Goal: Entertainment & Leisure: Consume media (video, audio)

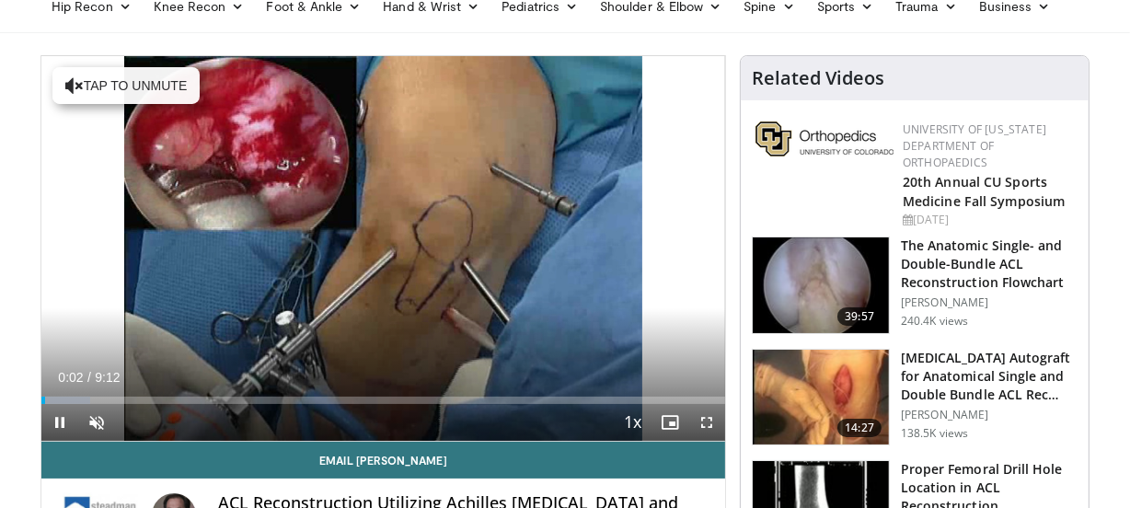
scroll to position [161, 0]
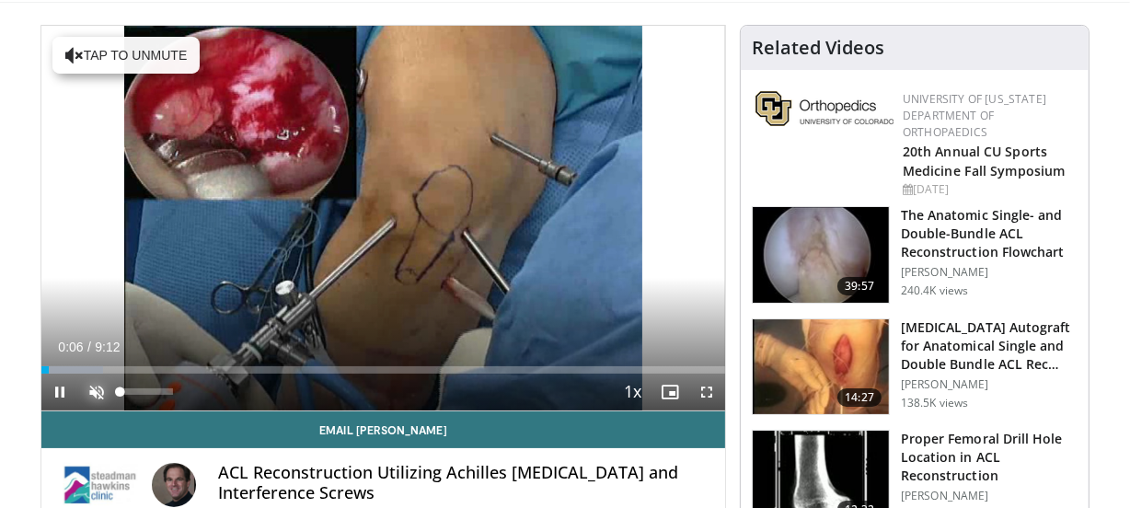
click at [92, 389] on span "Video Player" at bounding box center [96, 391] width 37 height 37
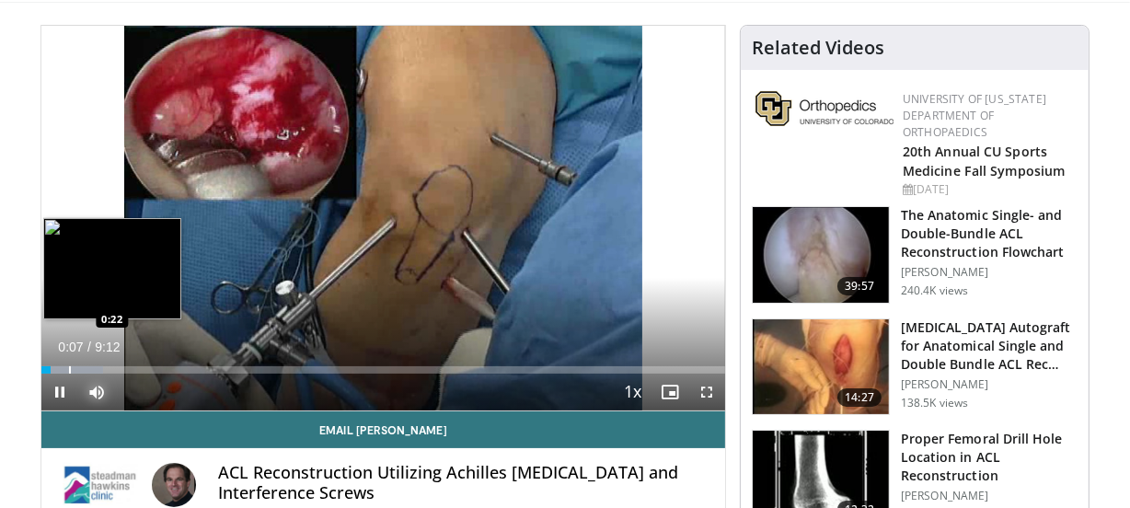
click at [69, 368] on div "Progress Bar" at bounding box center [70, 369] width 2 height 7
click at [81, 367] on div "Progress Bar" at bounding box center [82, 369] width 2 height 7
click at [95, 364] on div "Loaded : 17.95% 0:43 0:43" at bounding box center [382, 364] width 683 height 17
click at [108, 364] on div "Loaded : 19.75% 0:44 0:53" at bounding box center [382, 364] width 683 height 17
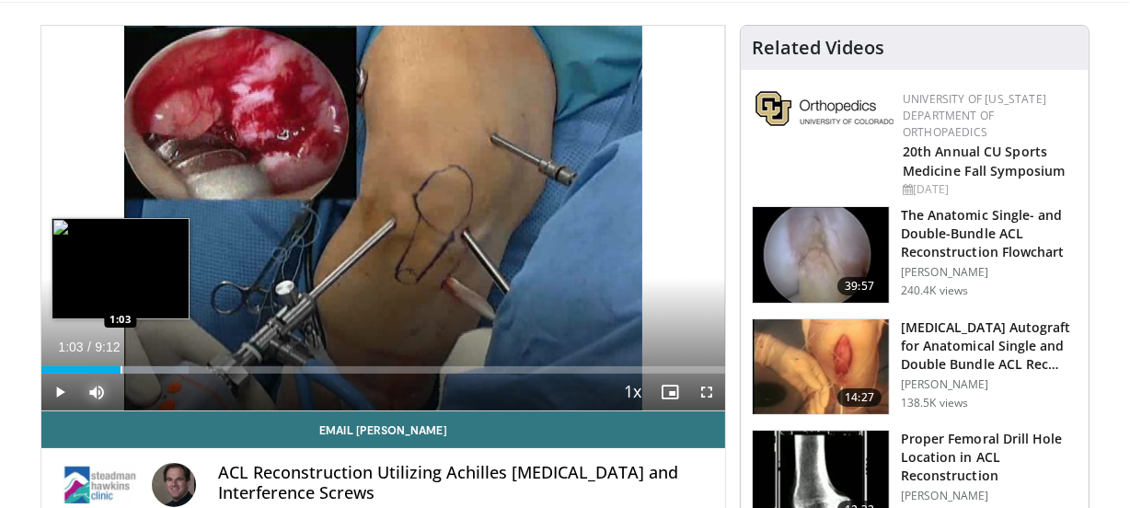
click at [120, 364] on div "Loaded : 21.54% 0:55 1:03" at bounding box center [382, 364] width 683 height 17
click at [129, 364] on div "Loaded : 23.34% 1:04 1:10" at bounding box center [382, 364] width 683 height 17
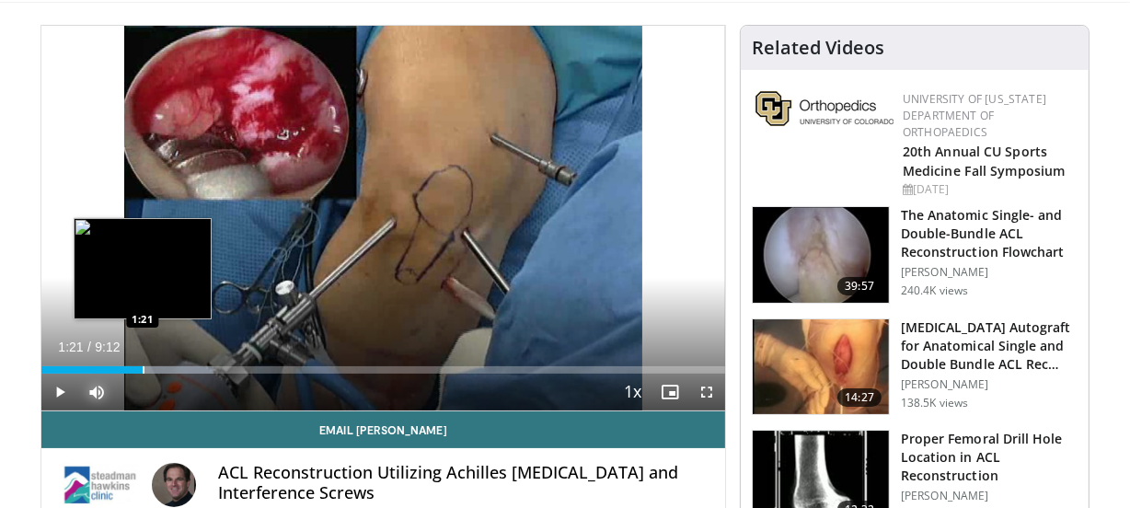
click at [143, 364] on div "Loaded : 25.14% 1:21 1:21" at bounding box center [382, 364] width 683 height 17
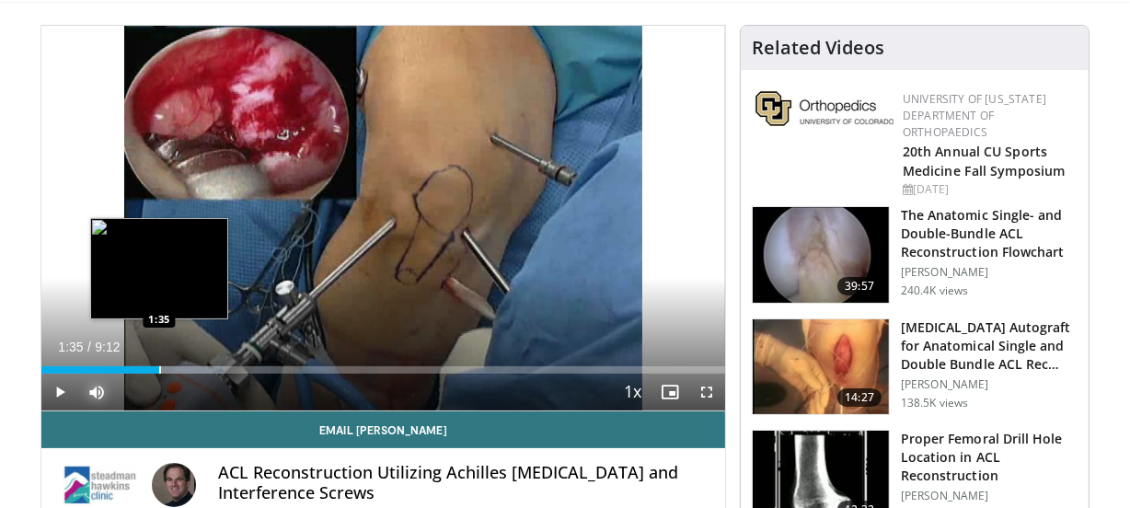
click at [159, 366] on div "Progress Bar" at bounding box center [160, 369] width 2 height 7
click at [172, 366] on div "Progress Bar" at bounding box center [172, 369] width 2 height 7
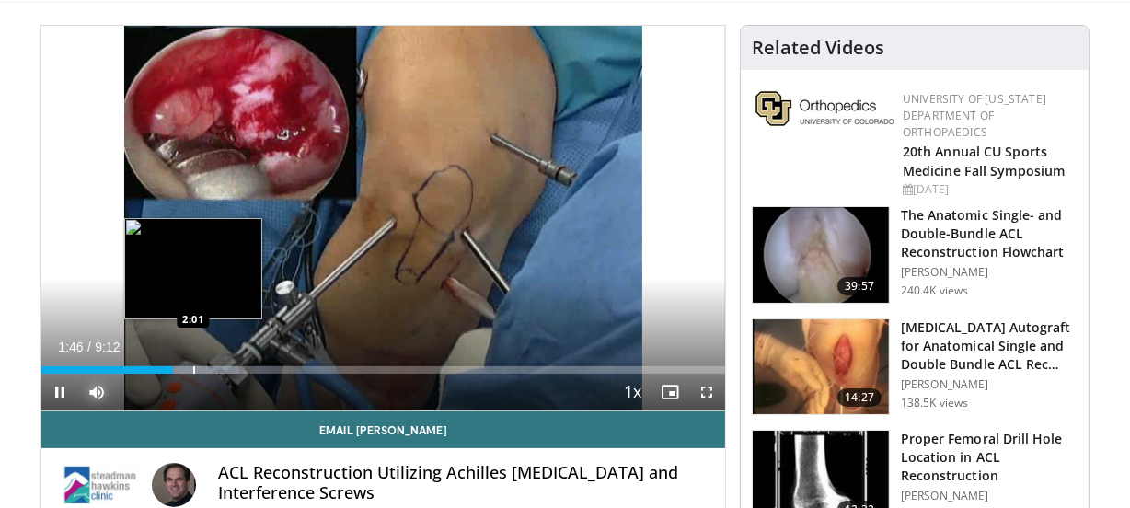
click at [195, 366] on div "Progress Bar" at bounding box center [194, 369] width 2 height 7
click at [190, 370] on div "Progress Bar" at bounding box center [191, 369] width 2 height 7
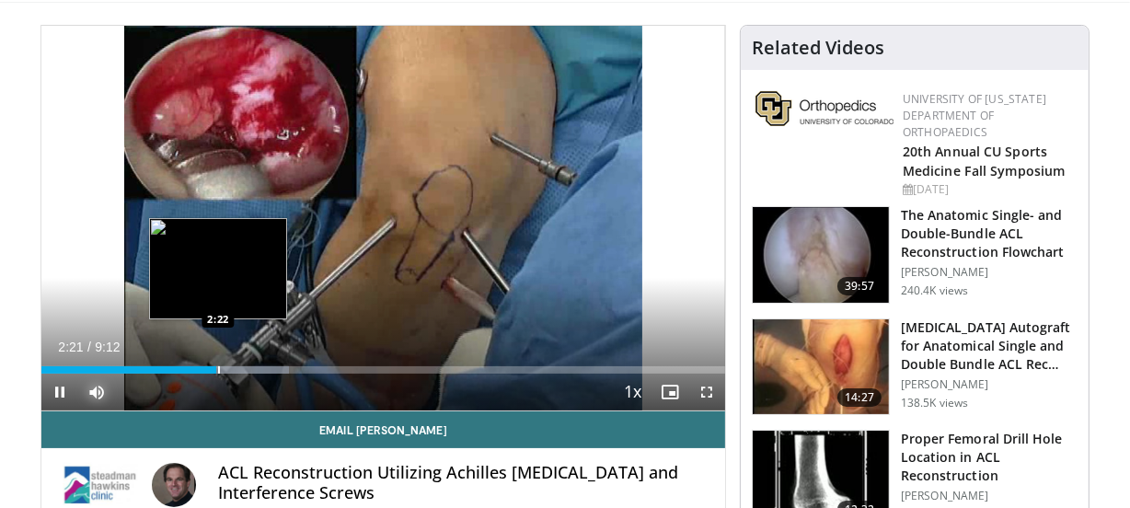
click at [219, 368] on div "Progress Bar" at bounding box center [219, 369] width 2 height 7
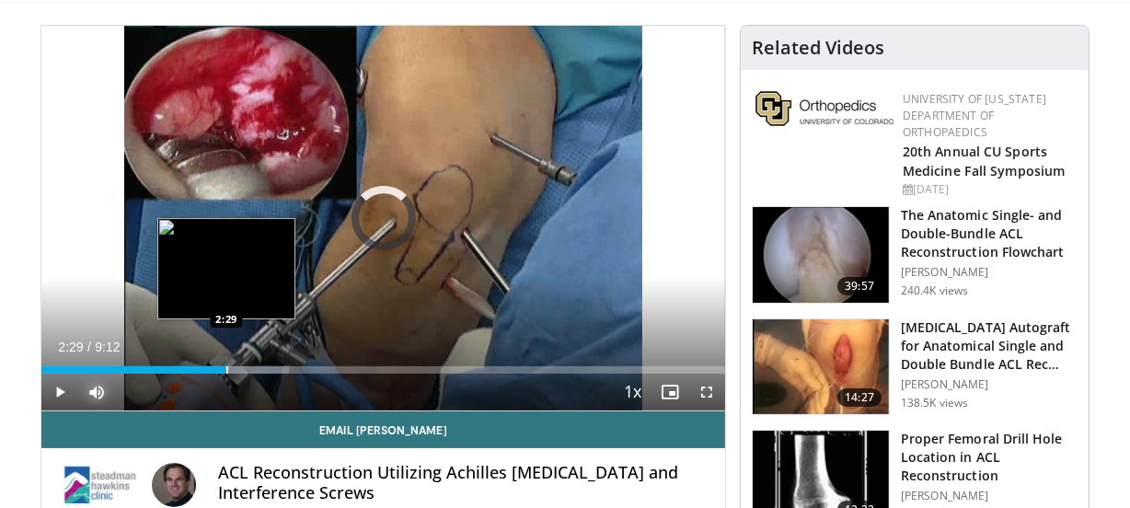
click at [226, 368] on div "Progress Bar" at bounding box center [227, 369] width 2 height 7
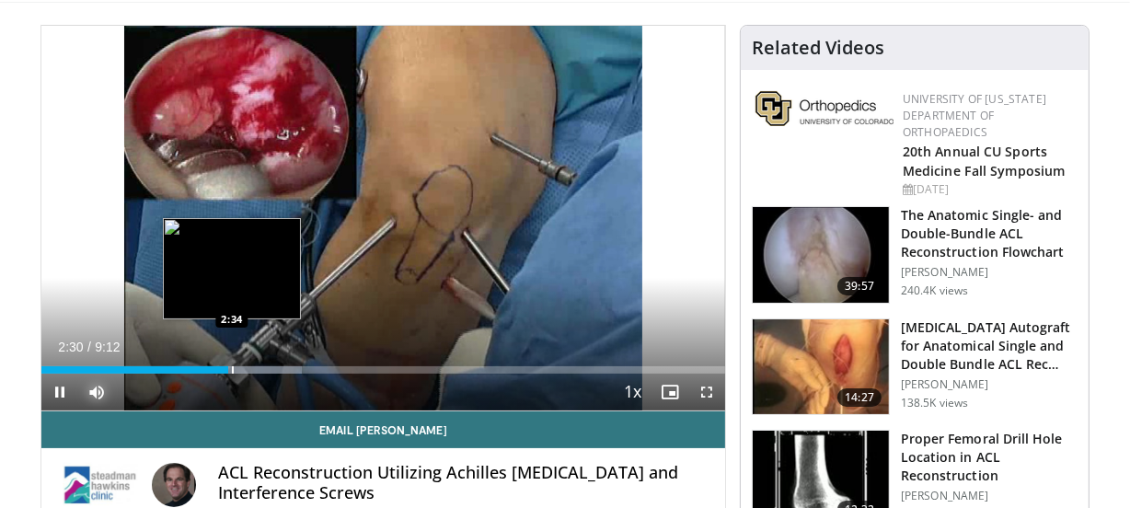
click at [231, 364] on div "Loaded : 38.06% 2:30 2:34" at bounding box center [382, 364] width 683 height 17
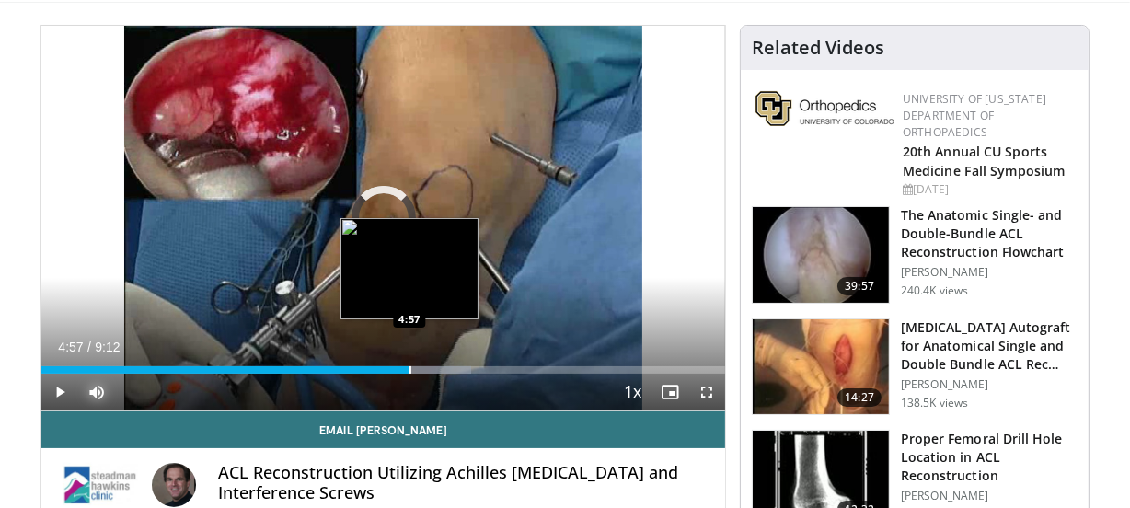
click at [409, 368] on div "Progress Bar" at bounding box center [410, 369] width 2 height 7
click at [428, 367] on div "Progress Bar" at bounding box center [429, 369] width 2 height 7
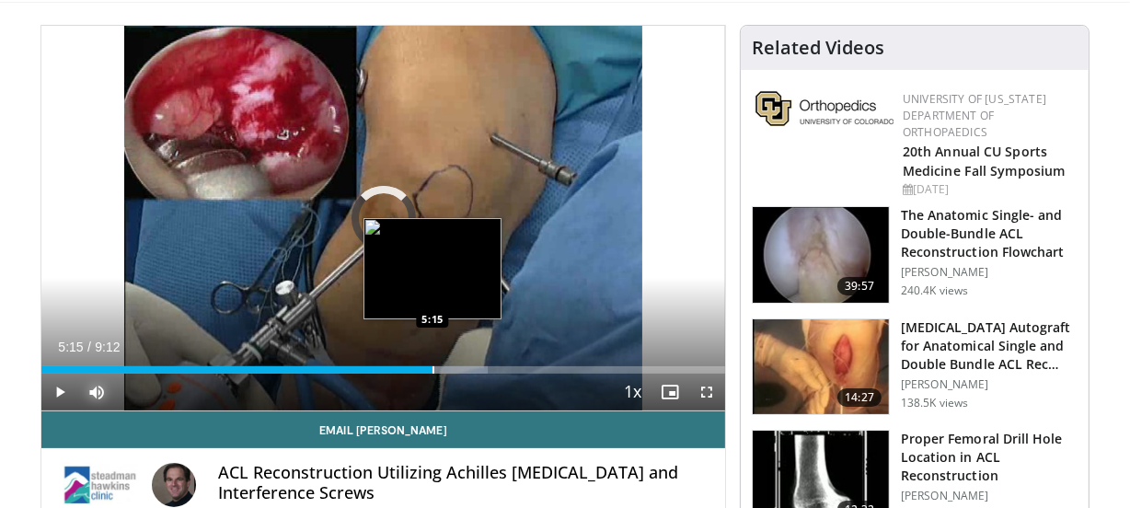
click at [432, 367] on div "Progress Bar" at bounding box center [433, 369] width 2 height 7
